Goal: Task Accomplishment & Management: Use online tool/utility

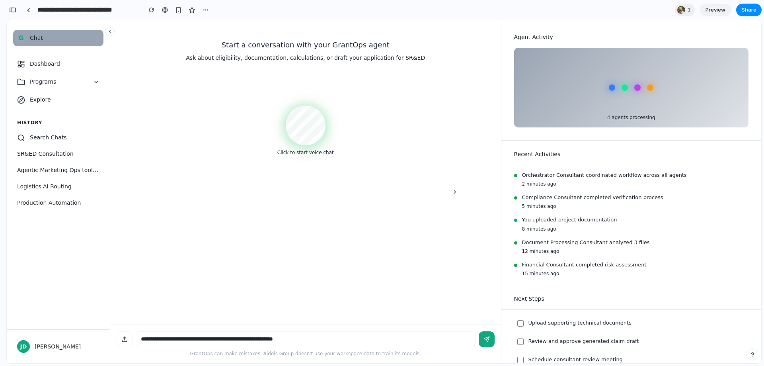
scroll to position [4577, 0]
click at [455, 192] on icon "Hide sidebar" at bounding box center [455, 191] width 2 height 3
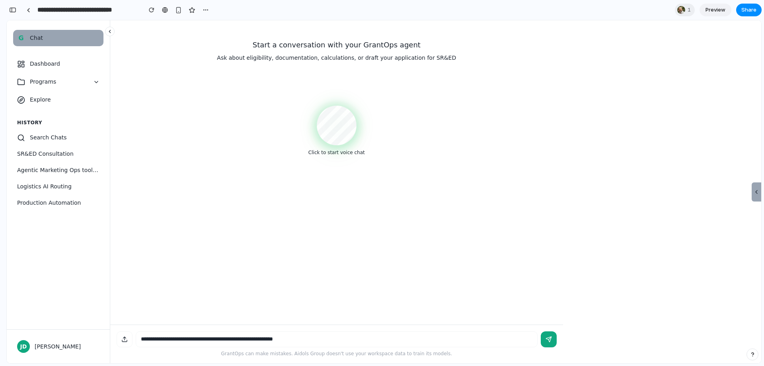
click at [754, 191] on icon "Show sidebar" at bounding box center [756, 192] width 6 height 6
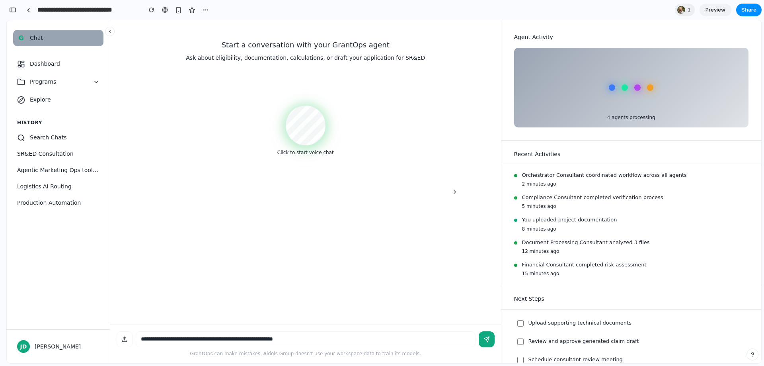
click at [256, 257] on div "Start a conversation with your GrantOps agent Ask about eligibility, documentat…" at bounding box center [306, 172] width 378 height 304
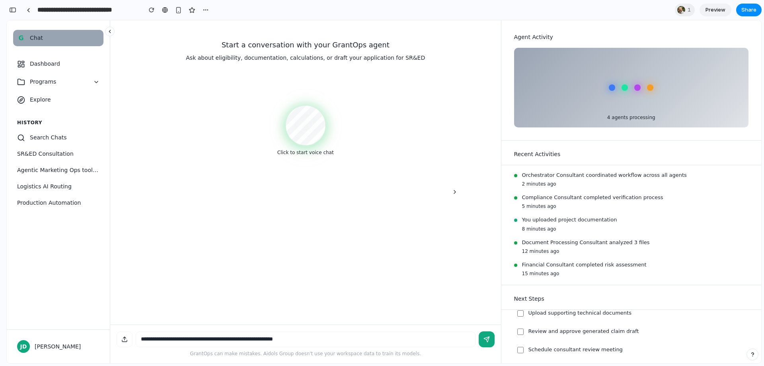
scroll to position [0, 0]
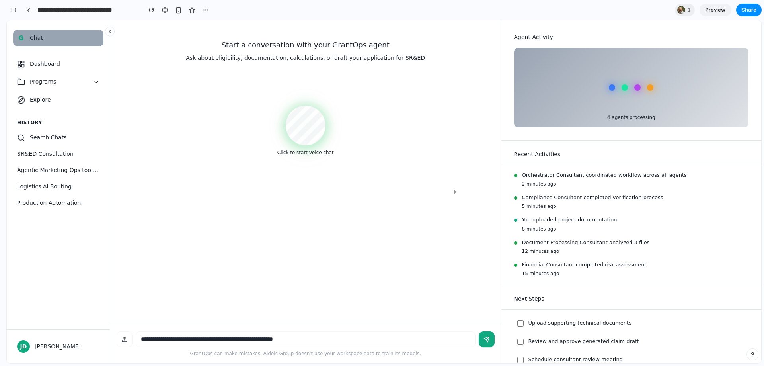
click at [755, 355] on button "button" at bounding box center [752, 354] width 12 height 12
click at [755, 355] on div "button" at bounding box center [752, 354] width 7 height 10
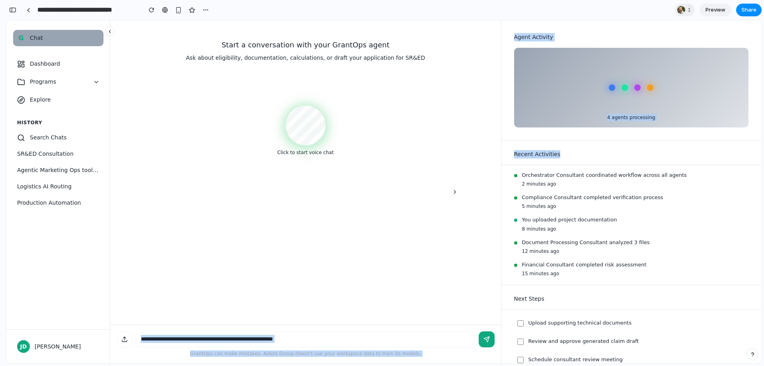
drag, startPoint x: 559, startPoint y: 151, endPoint x: 494, endPoint y: 162, distance: 65.7
click at [494, 162] on div "G Chat Dashboard Programs Explore History Search Chats SR&ED Consultation Agent…" at bounding box center [384, 191] width 754 height 343
click at [535, 151] on h3 "Recent Activities" at bounding box center [631, 154] width 234 height 8
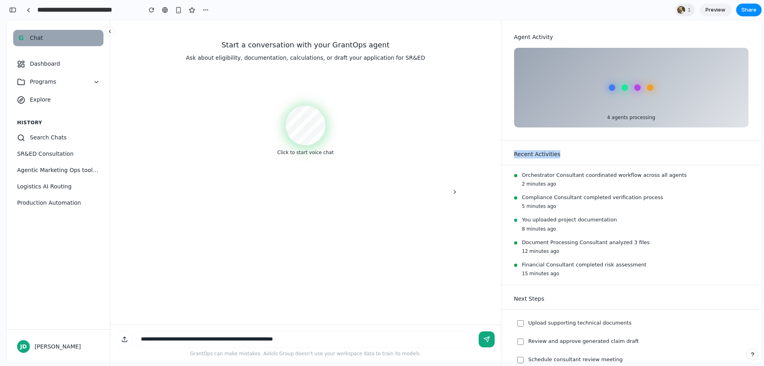
drag, startPoint x: 514, startPoint y: 154, endPoint x: 565, endPoint y: 148, distance: 51.4
click at [565, 148] on div "Recent Activities" at bounding box center [631, 152] width 260 height 25
copy h3 "Recent Activities"
click at [564, 150] on div "Recent Activities" at bounding box center [631, 152] width 260 height 25
click at [93, 80] on icon at bounding box center [96, 82] width 6 height 6
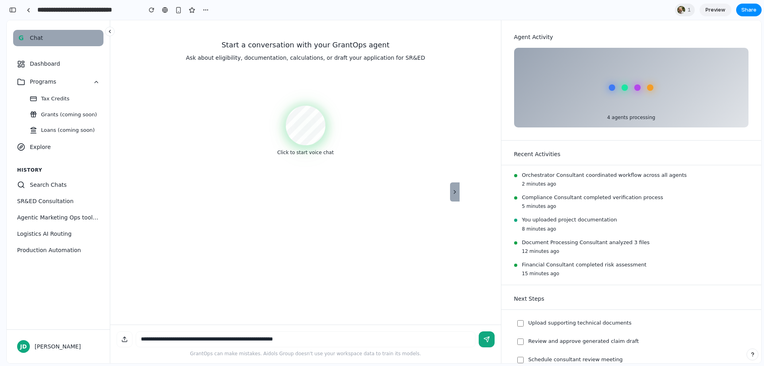
drag, startPoint x: 450, startPoint y: 191, endPoint x: 442, endPoint y: 205, distance: 16.5
click at [450, 191] on button "Hide sidebar" at bounding box center [455, 191] width 10 height 19
